Goal: Task Accomplishment & Management: Use online tool/utility

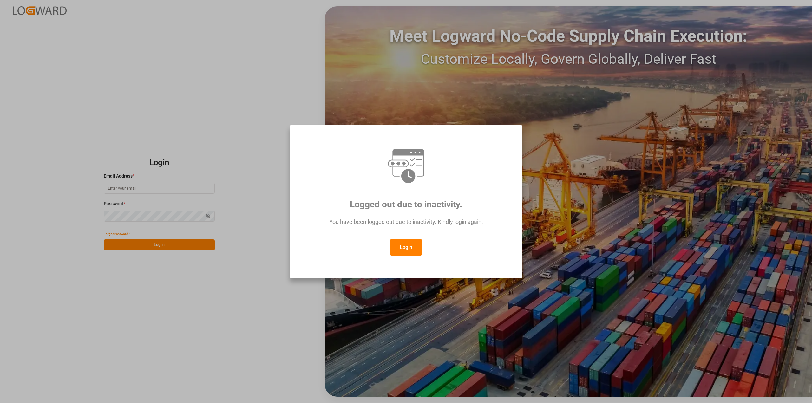
click at [406, 250] on button "Login" at bounding box center [406, 247] width 32 height 17
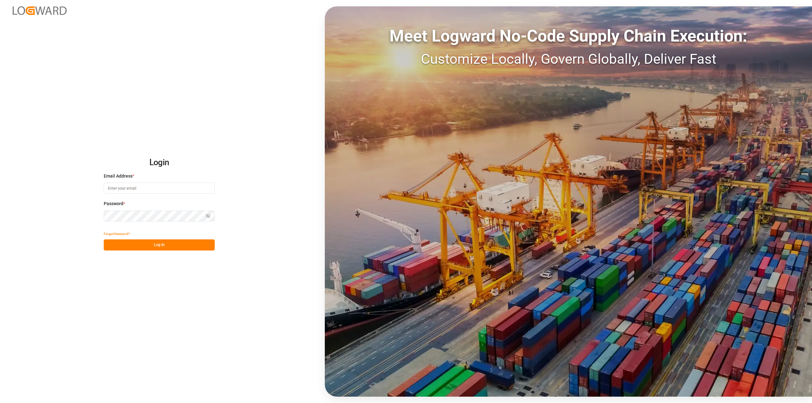
click at [183, 185] on input at bounding box center [159, 188] width 111 height 11
type input "[PERSON_NAME][EMAIL_ADDRESS][PERSON_NAME][DOMAIN_NAME]"
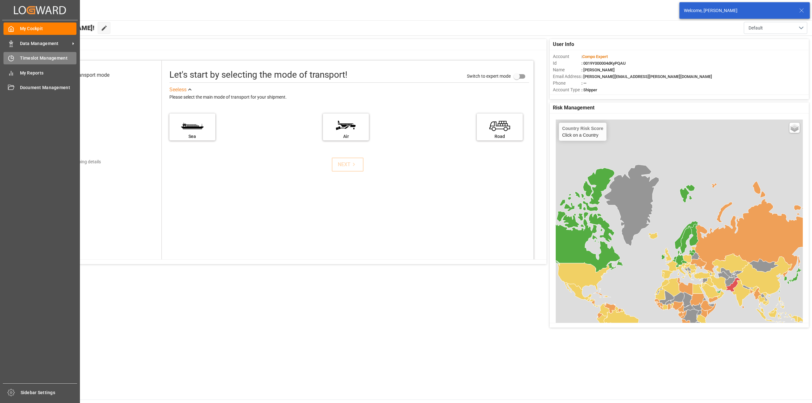
click at [9, 58] on icon at bounding box center [11, 58] width 6 height 6
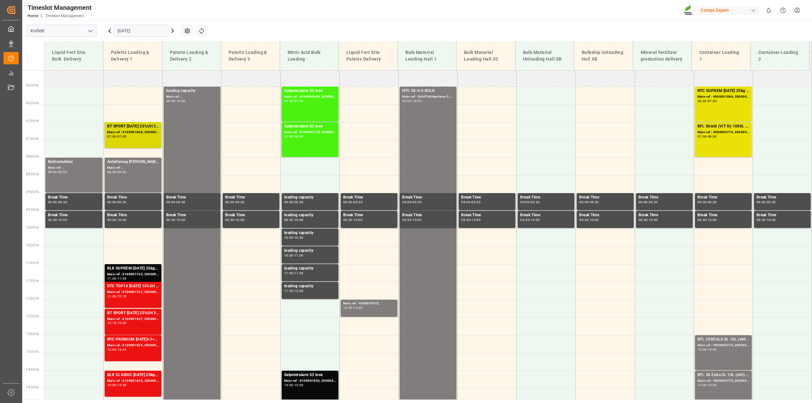
scroll to position [128, 0]
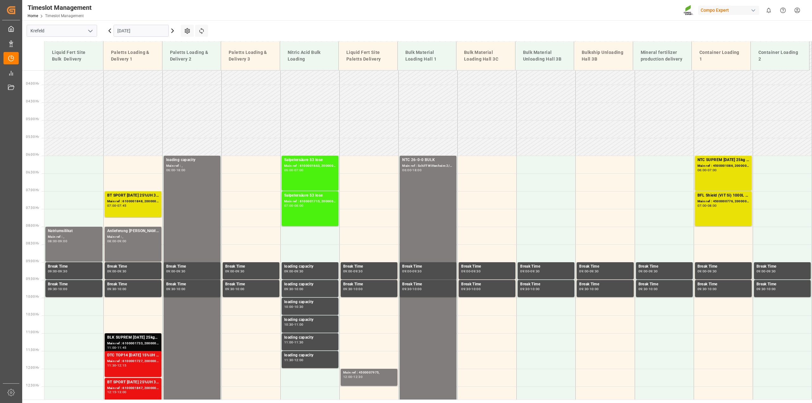
click at [134, 32] on input "[DATE]" at bounding box center [141, 31] width 55 height 12
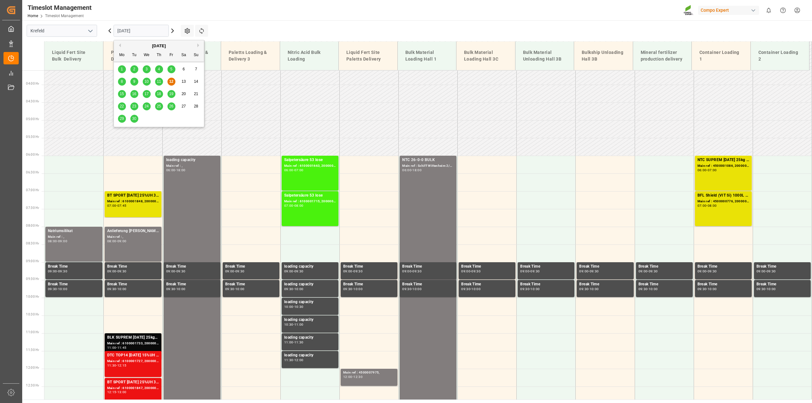
click at [124, 94] on div "15" at bounding box center [122, 94] width 8 height 8
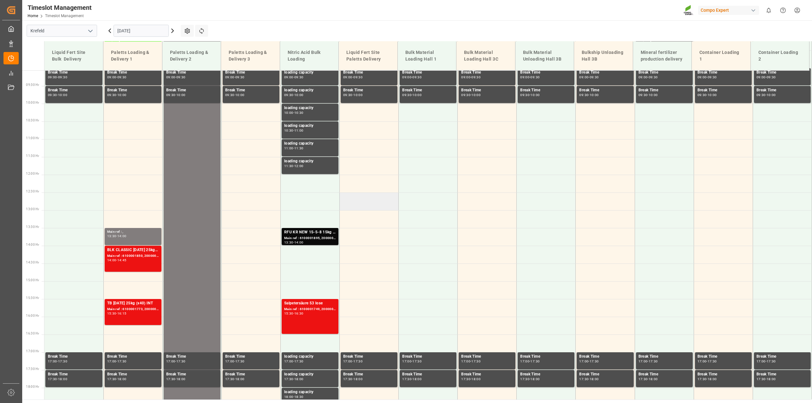
scroll to position [322, 0]
click at [316, 235] on div "RFU KR NEW 15-5-8 15kg (x60) DE,ATSalpetersäure 53 lose" at bounding box center [310, 232] width 52 height 6
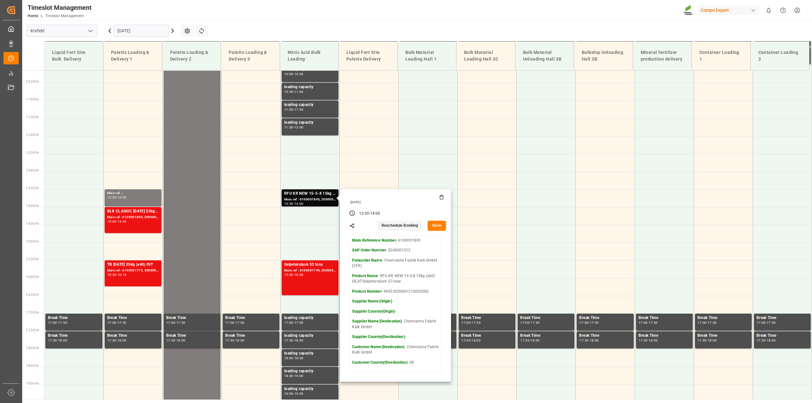
scroll to position [362, 0]
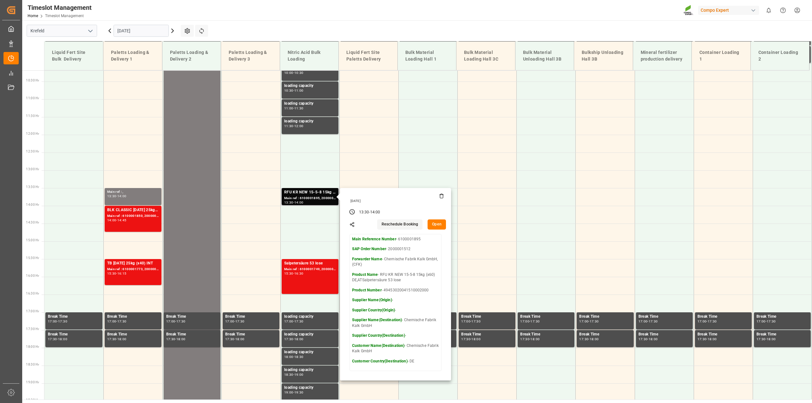
click at [435, 224] on button "Open" at bounding box center [437, 225] width 18 height 10
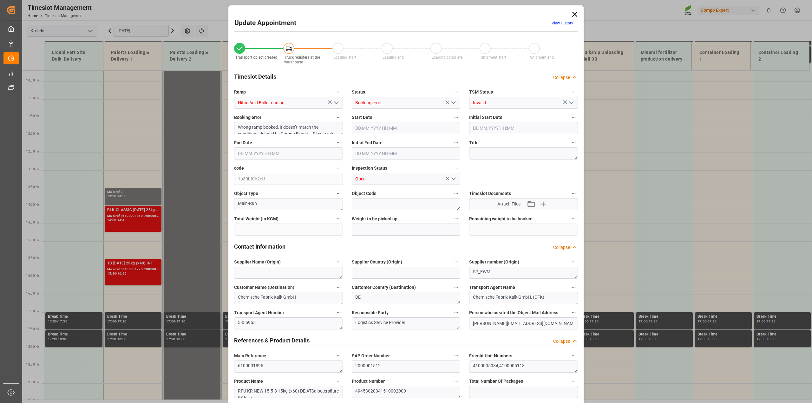
type input "25860"
type input "0"
type input "[DATE] 13:30"
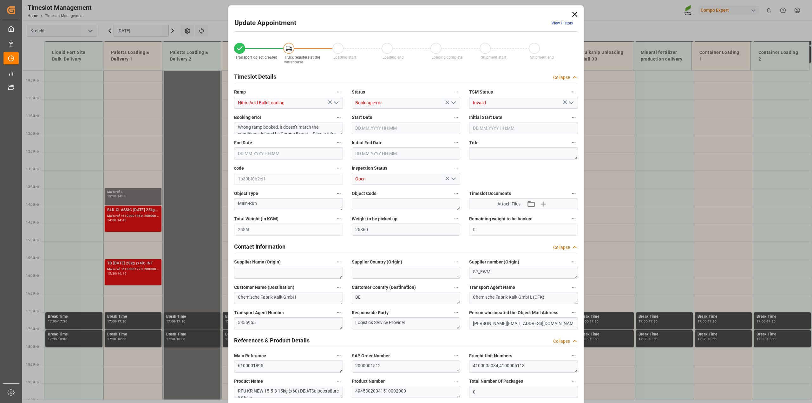
type input "[DATE] 13:30"
type input "[DATE] 14:00"
type input "[DATE] 08:49"
type input "[DATE] 07:36"
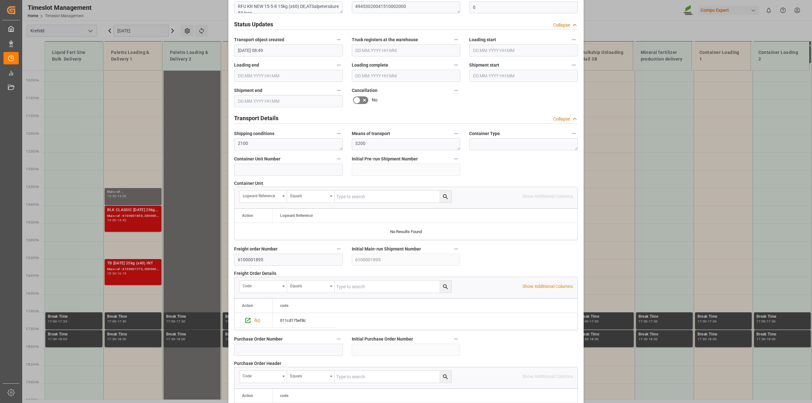
scroll to position [397, 0]
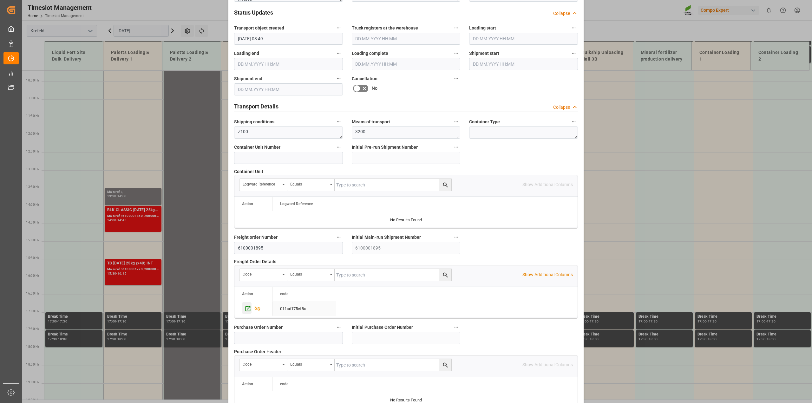
click at [247, 310] on icon "Press SPACE to select this row." at bounding box center [248, 309] width 7 height 7
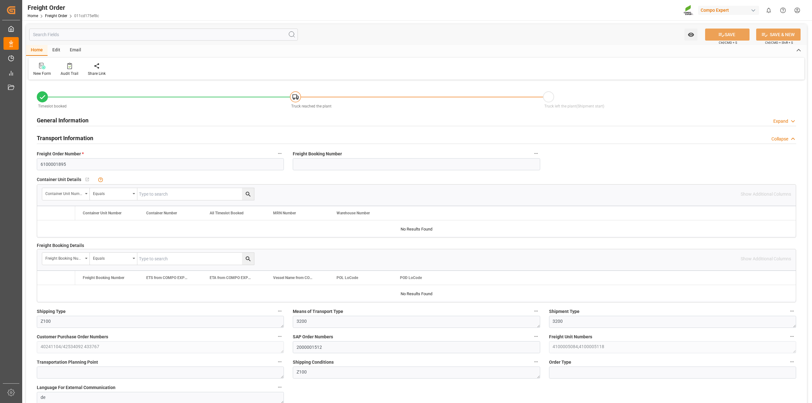
type input "0"
type input "25860"
type input "0"
type input "25860"
type input "12.09.2025 01:00"
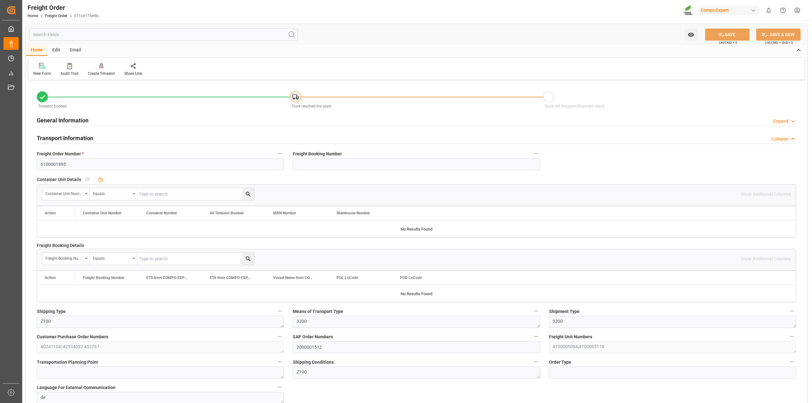
type input "[DATE] 08:49"
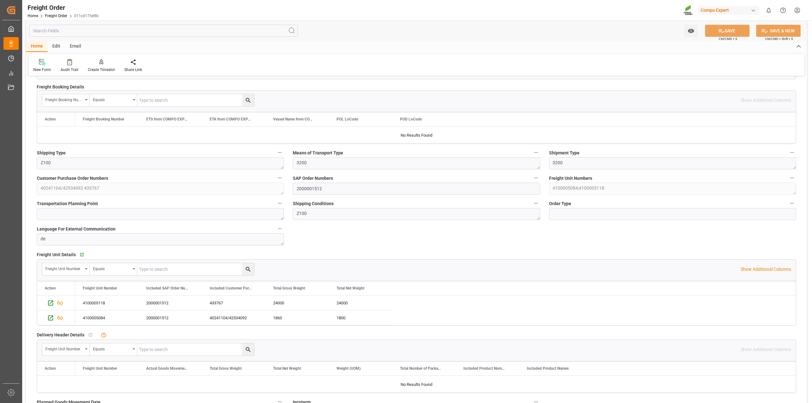
scroll to position [278, 0]
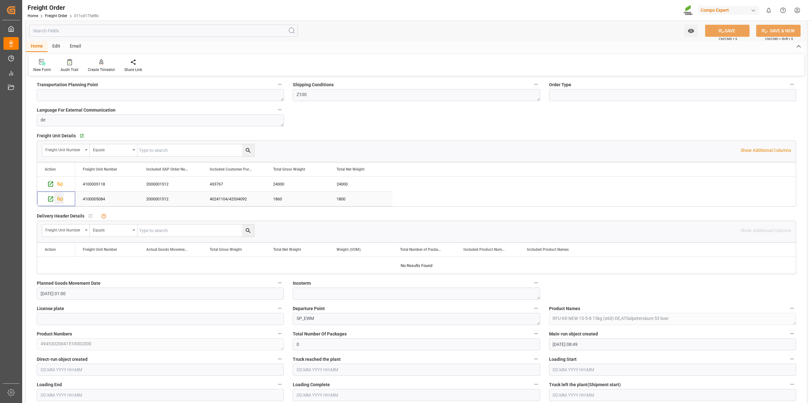
click at [60, 202] on icon "Press SPACE to select this row." at bounding box center [60, 199] width 7 height 7
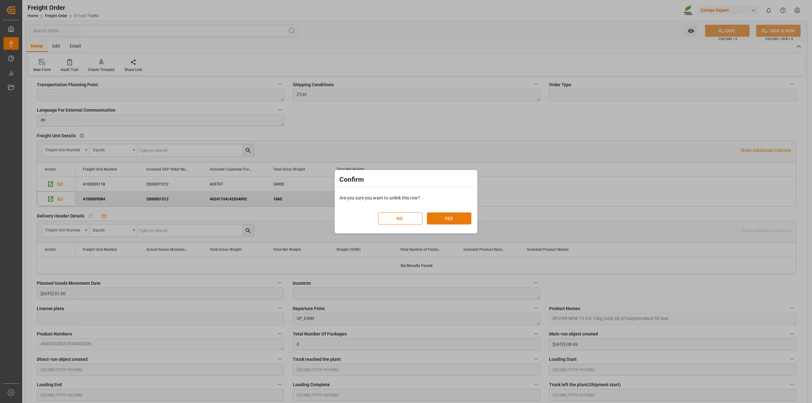
click at [449, 221] on button "YES" at bounding box center [449, 219] width 44 height 12
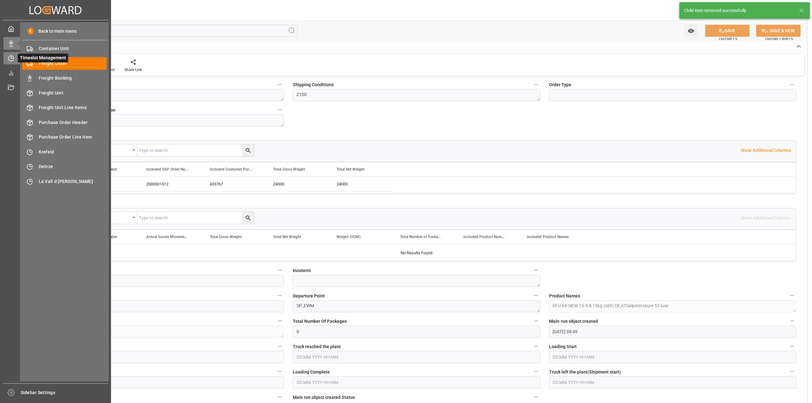
click at [9, 61] on icon at bounding box center [11, 58] width 6 height 6
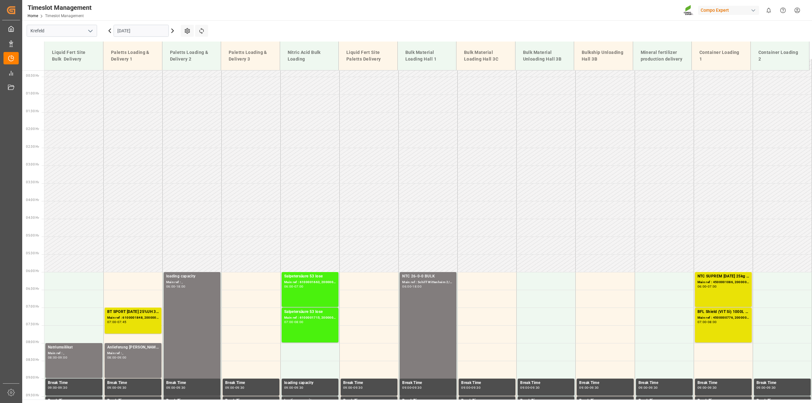
scroll to position [5, 0]
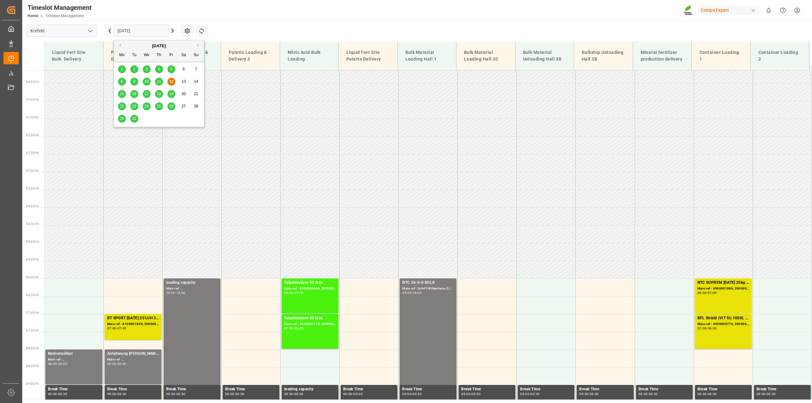
click at [136, 32] on input "[DATE]" at bounding box center [141, 31] width 55 height 12
click at [124, 93] on div "15" at bounding box center [122, 94] width 8 height 8
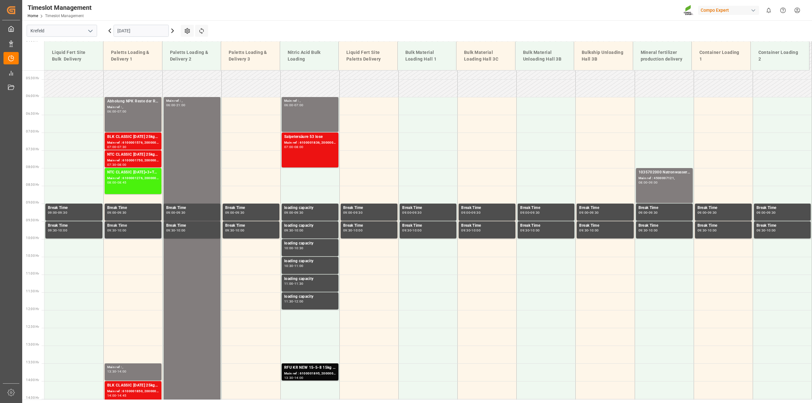
scroll to position [164, 0]
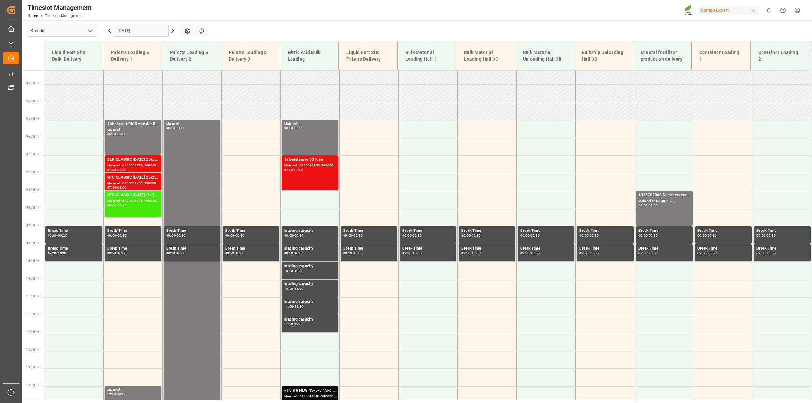
click at [139, 203] on div "Main ref : 6100001276, 2000000929" at bounding box center [133, 201] width 52 height 5
